Goal: Information Seeking & Learning: Learn about a topic

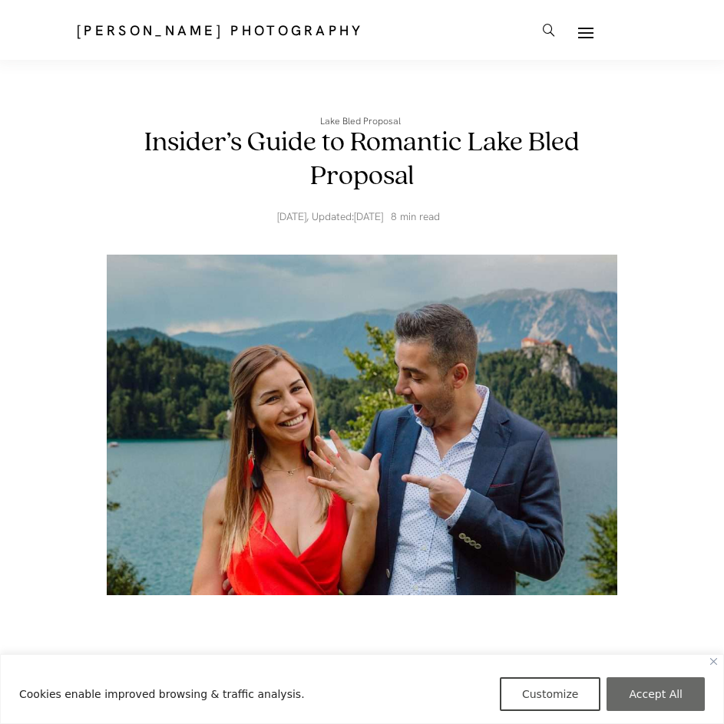
click at [652, 693] on button "Accept All" at bounding box center [655, 695] width 98 height 34
checkbox input "true"
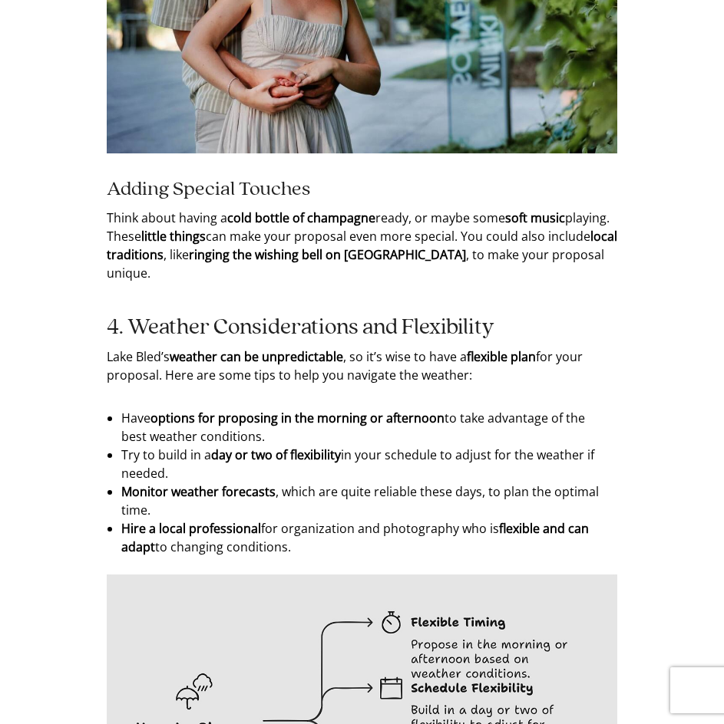
scroll to position [4375, 0]
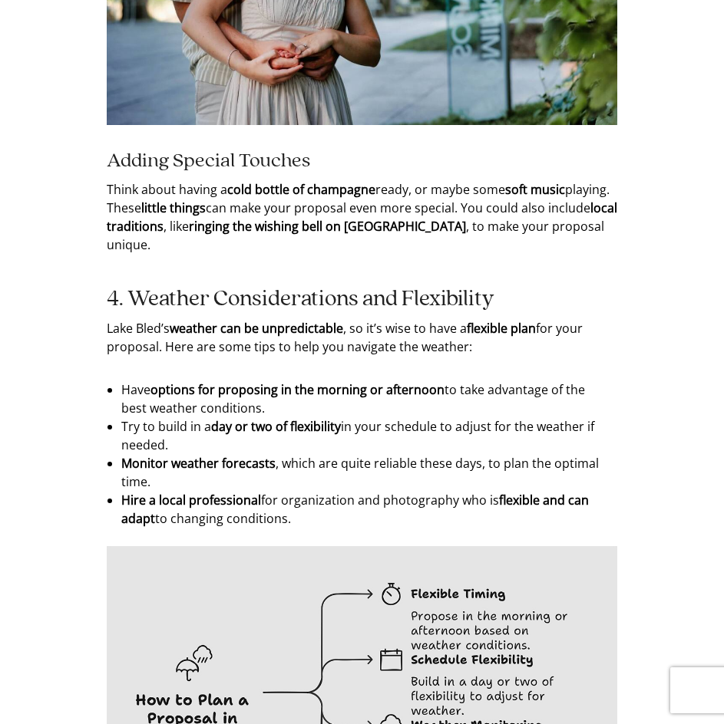
drag, startPoint x: 147, startPoint y: 342, endPoint x: 344, endPoint y: 374, distance: 199.0
click at [341, 381] on ul "Have options for proposing in the morning or afternoon to take advantage of the…" at bounding box center [361, 454] width 481 height 147
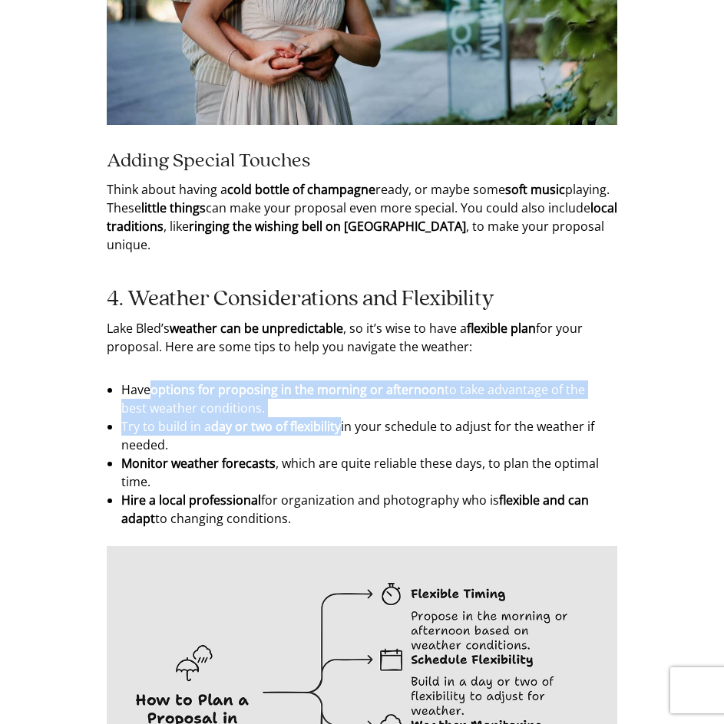
click at [348, 381] on li "Have options for proposing in the morning or afternoon to take advantage of the…" at bounding box center [361, 399] width 481 height 37
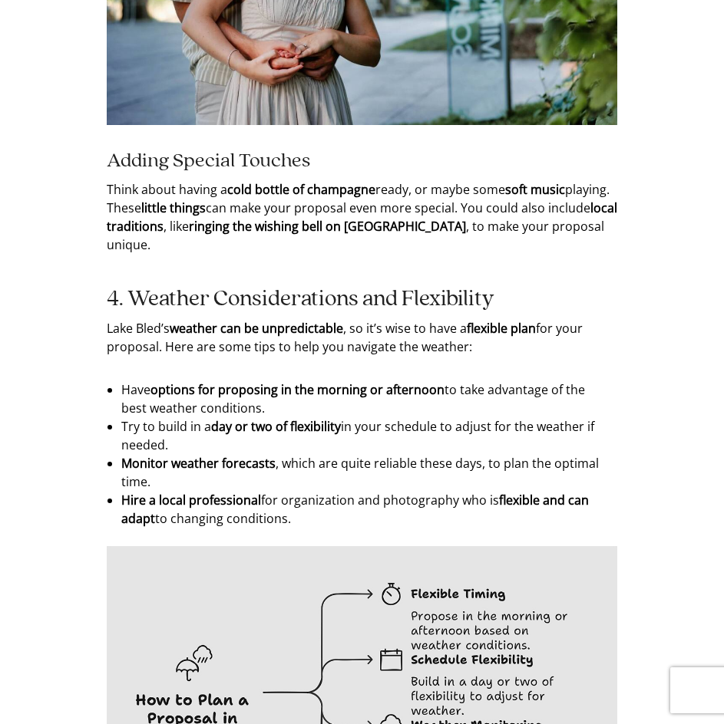
drag, startPoint x: 226, startPoint y: 398, endPoint x: 164, endPoint y: 355, distance: 76.0
click at [164, 381] on ul "Have options for proposing in the morning or afternoon to take advantage of the…" at bounding box center [361, 454] width 481 height 147
click at [164, 381] on li "Have options for proposing in the morning or afternoon to take advantage of the…" at bounding box center [361, 399] width 481 height 37
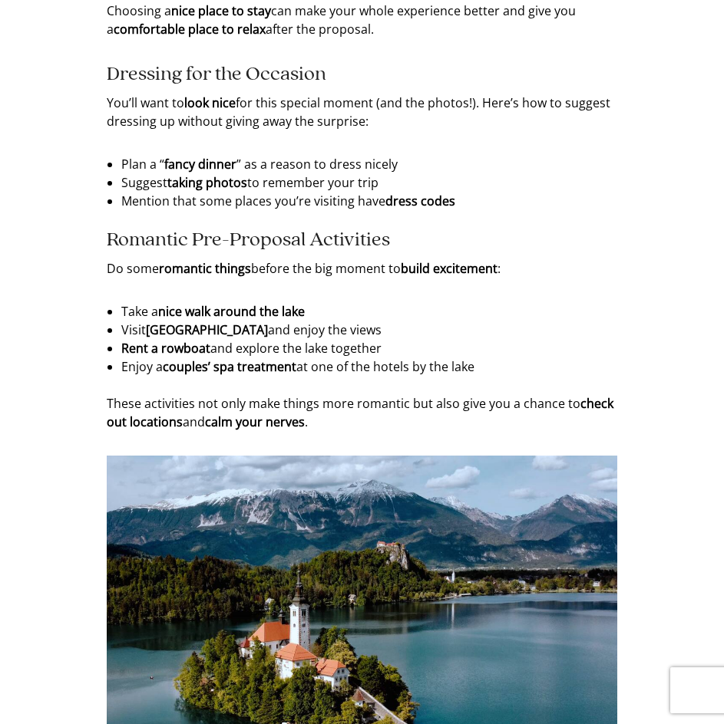
scroll to position [6447, 0]
